Goal: Information Seeking & Learning: Find specific fact

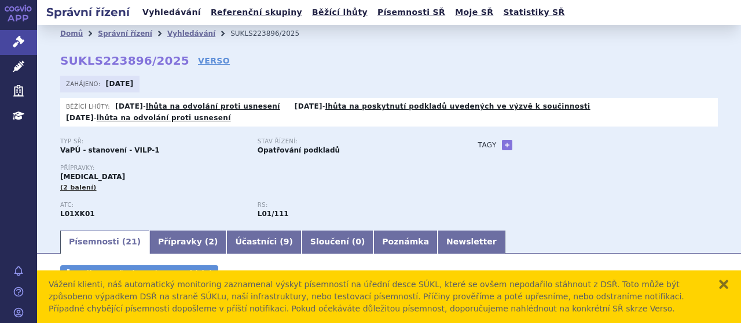
click at [168, 14] on link "Vyhledávání" at bounding box center [171, 13] width 65 height 16
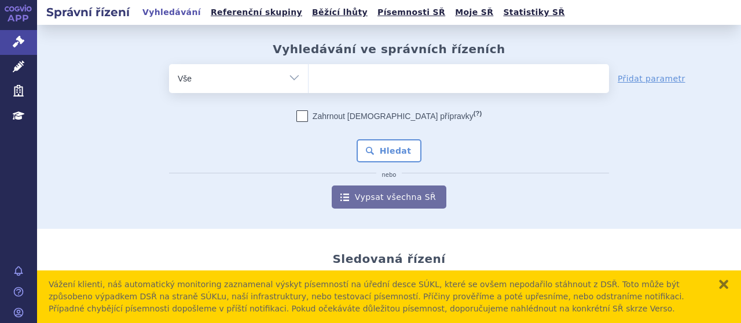
click at [358, 84] on ul at bounding box center [458, 76] width 300 height 24
click at [308, 84] on select at bounding box center [308, 78] width 1 height 29
type input "lyn"
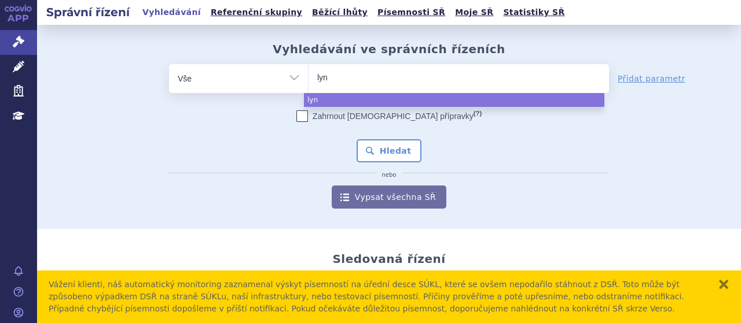
type input "lynp"
type input "lynpa"
type input "lynpar"
type input "lynparz"
type input "[MEDICAL_DATA]"
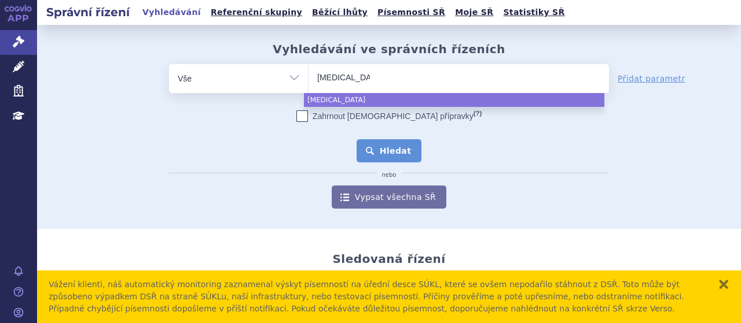
select select "[MEDICAL_DATA]"
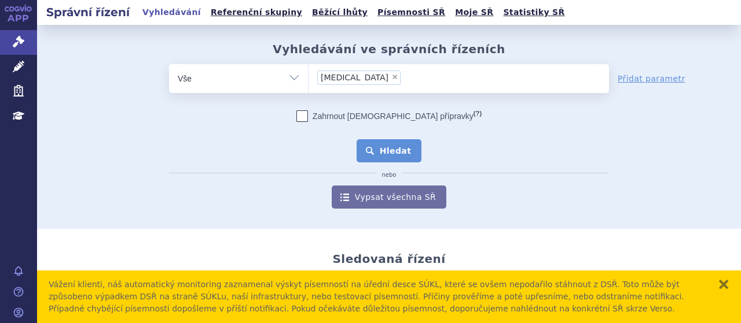
click at [374, 148] on button "Hledat" at bounding box center [388, 150] width 65 height 23
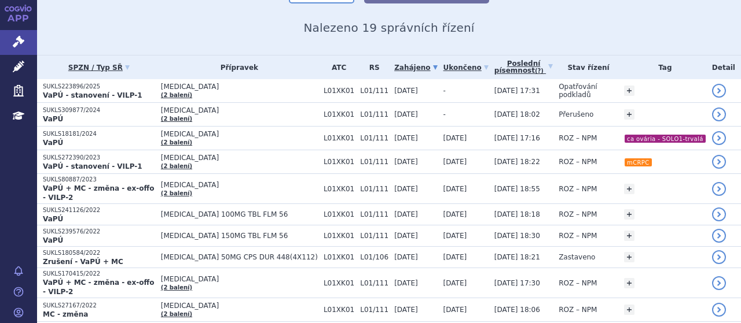
scroll to position [139, 0]
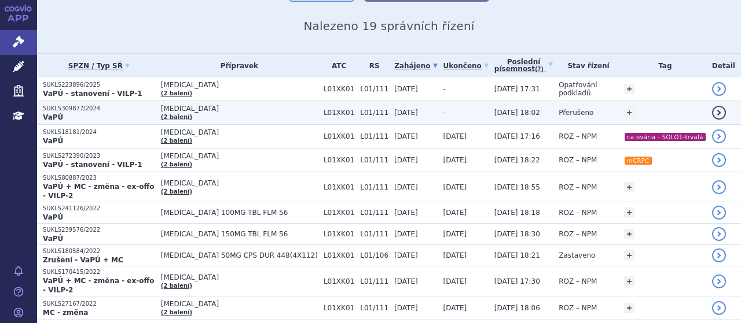
click at [83, 113] on p "VaPÚ" at bounding box center [99, 117] width 112 height 9
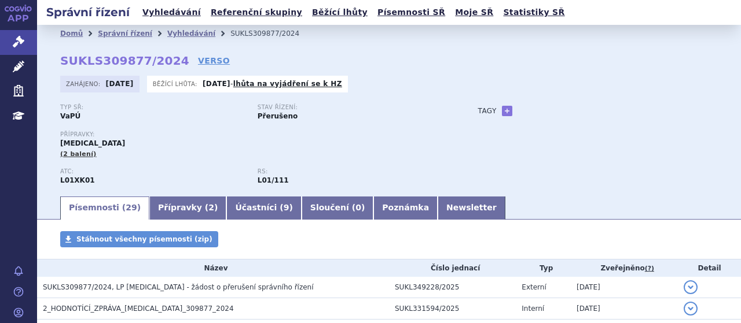
scroll to position [46, 0]
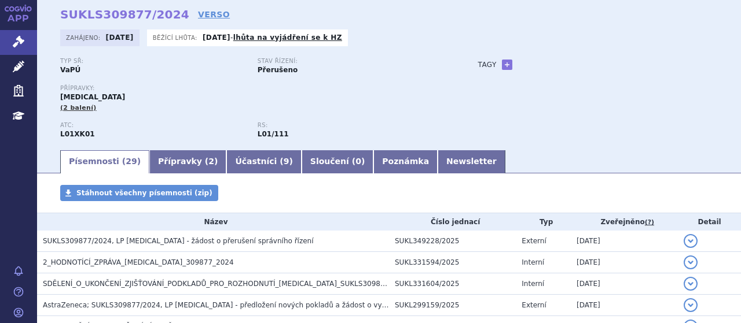
click at [165, 266] on span "2_HODNOTÍCÍ_ZPRÁVA_LYNPARZA_309877_2024" at bounding box center [138, 263] width 191 height 8
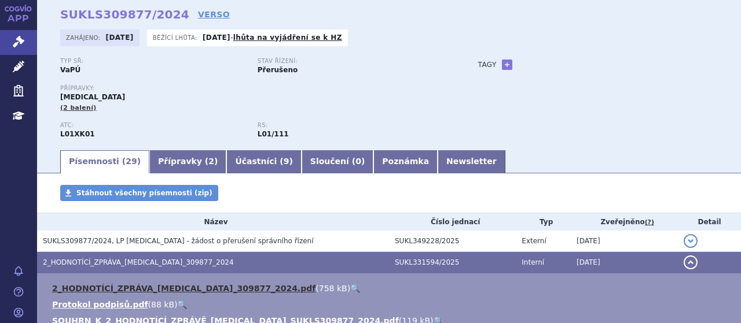
click at [175, 286] on link "2_HODNOTÍCÍ_ZPRÁVA_LYNPARZA_309877_2024.pdf" at bounding box center [183, 288] width 263 height 9
